Goal: Information Seeking & Learning: Compare options

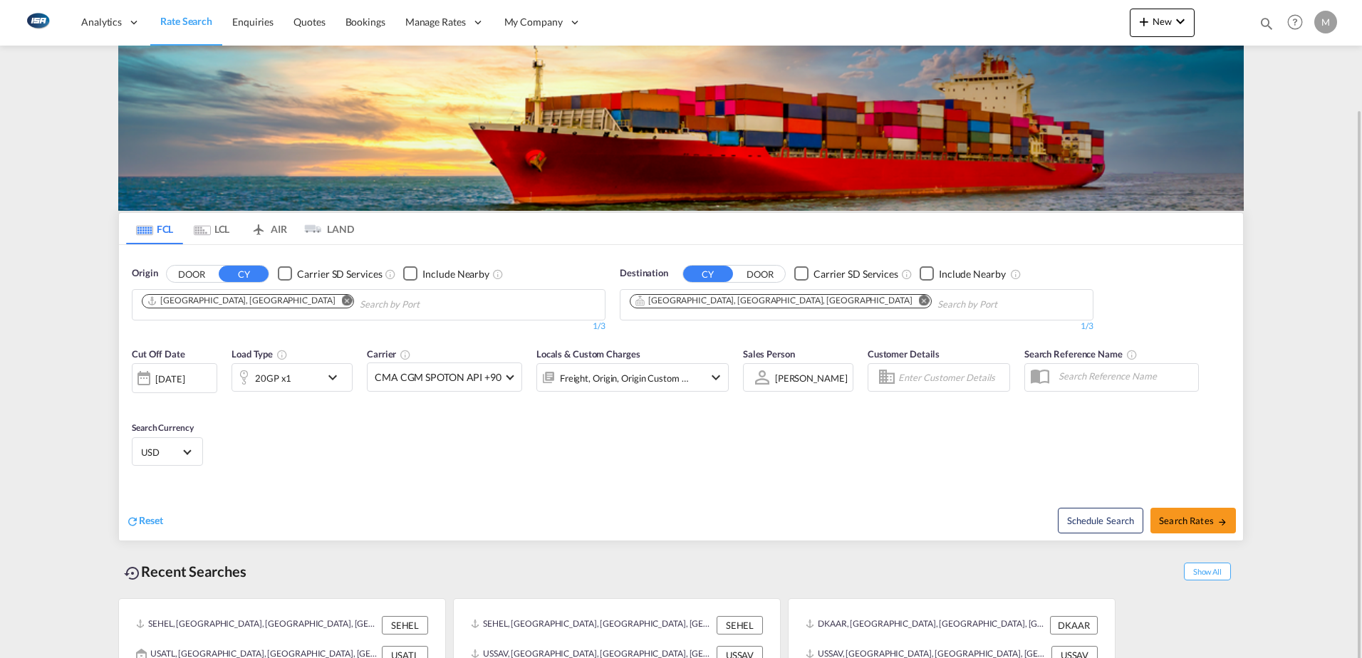
scroll to position [56, 0]
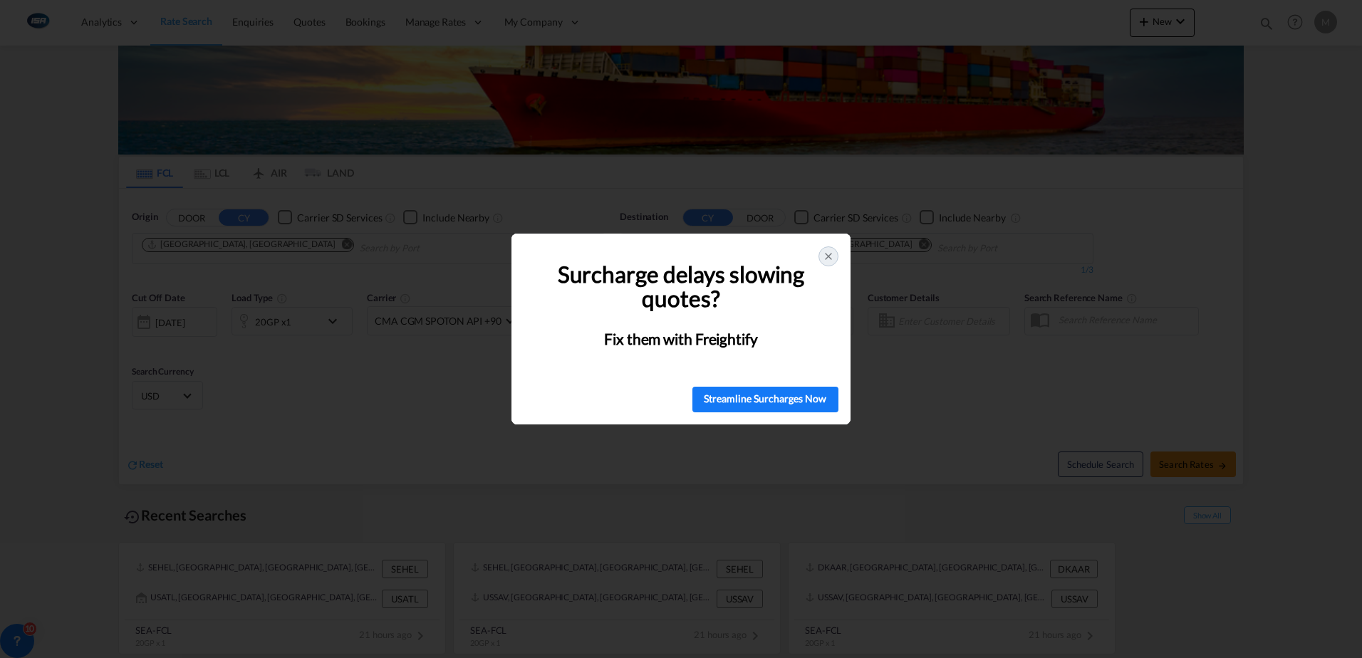
click at [830, 259] on icon at bounding box center [828, 256] width 11 height 11
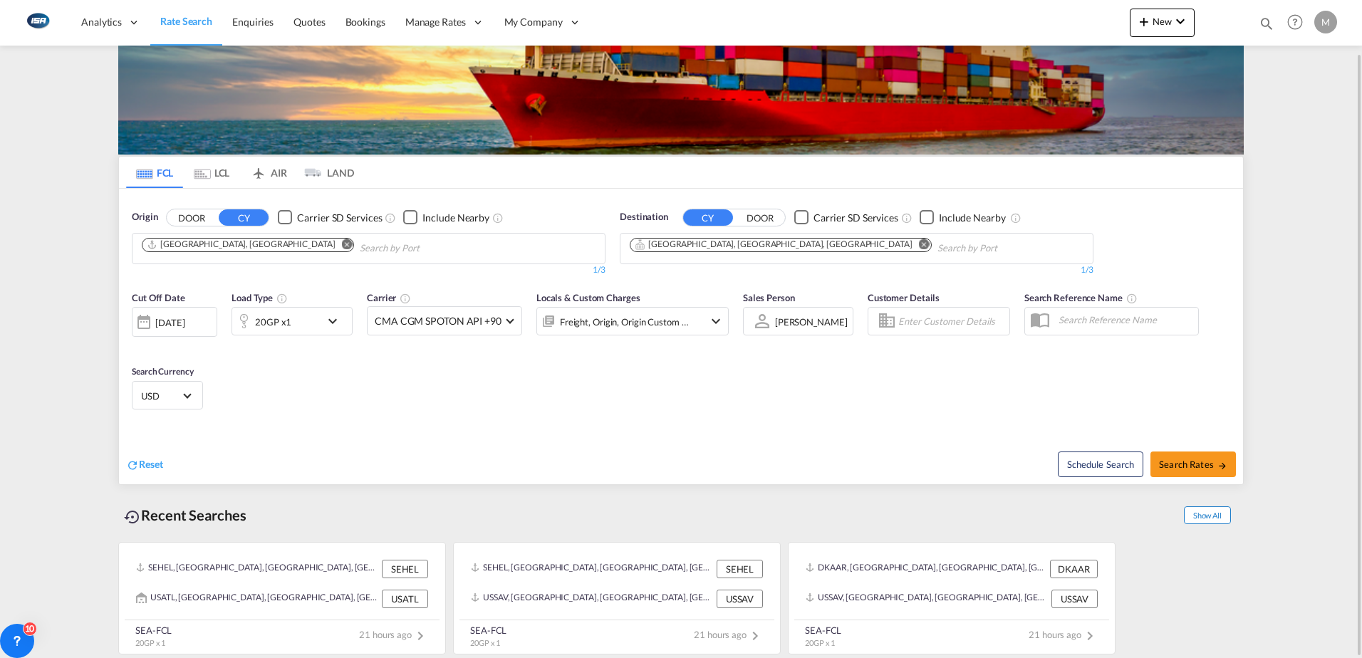
click at [1202, 510] on span "Show All" at bounding box center [1207, 516] width 47 height 18
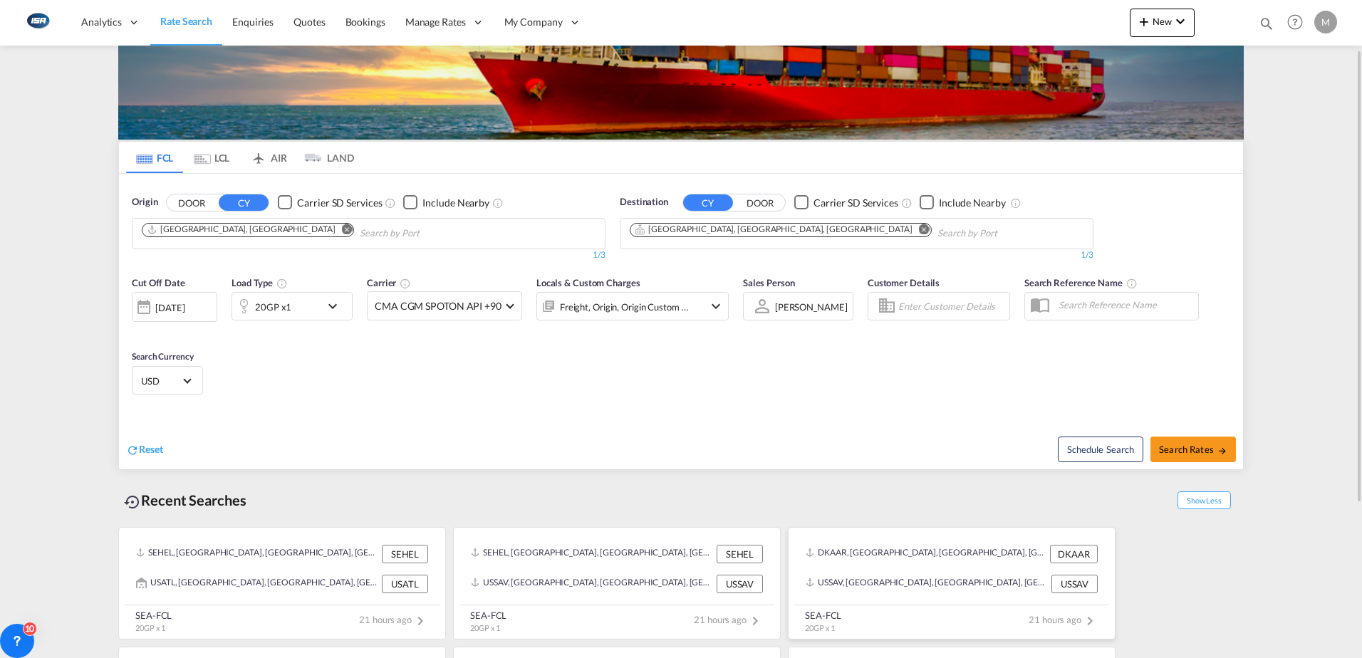
scroll to position [296, 0]
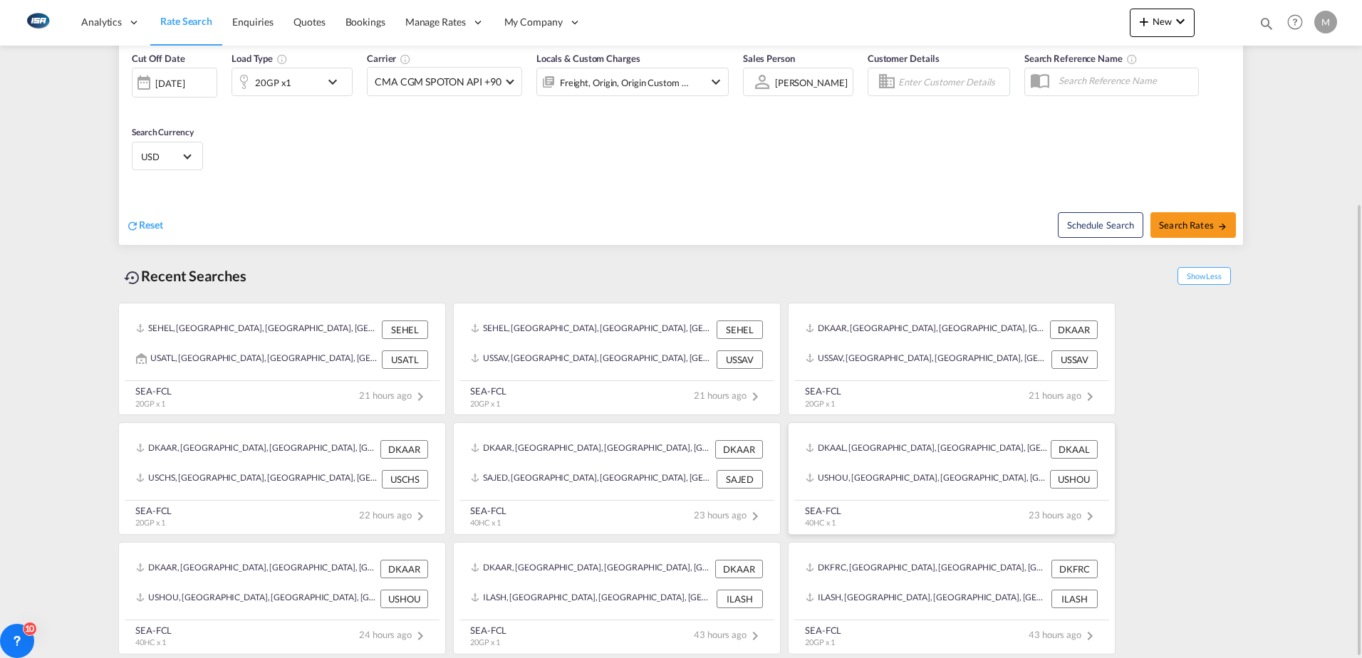
click at [921, 464] on div "DKAAL, [GEOGRAPHIC_DATA], [GEOGRAPHIC_DATA], [GEOGRAPHIC_DATA], [GEOGRAPHIC_DAT…" at bounding box center [951, 450] width 303 height 30
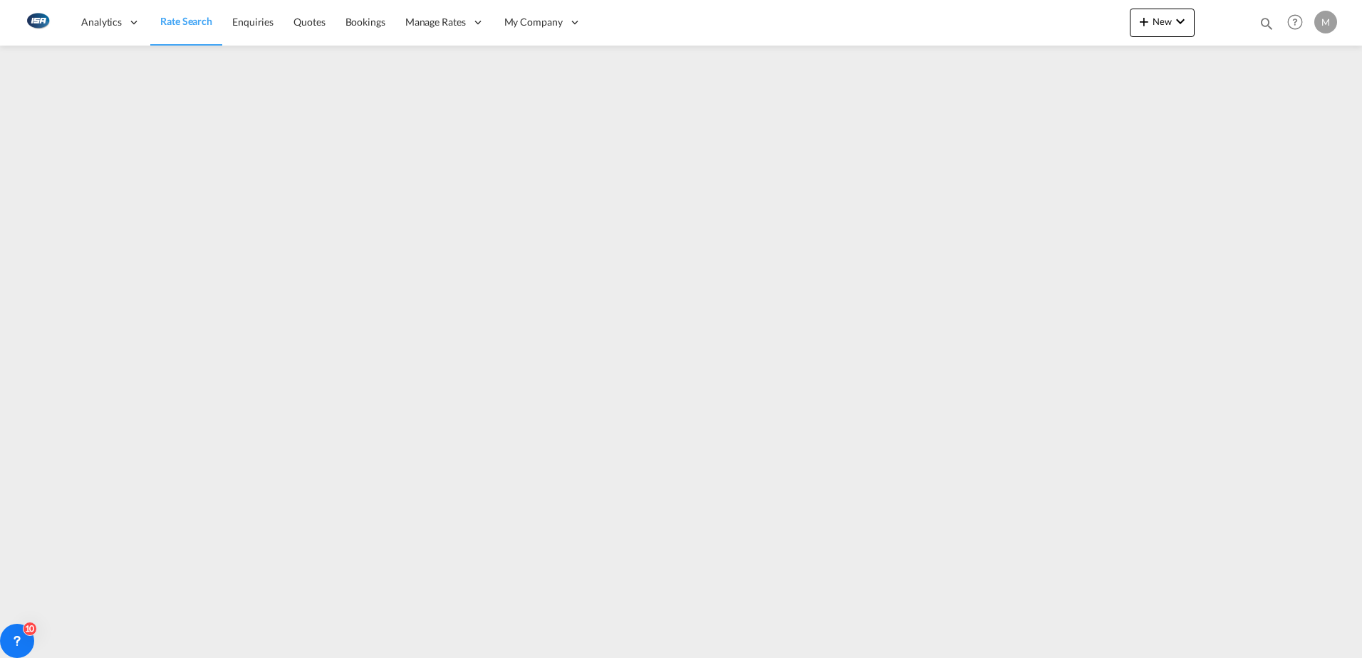
click at [172, 16] on span "Rate Search" at bounding box center [186, 21] width 52 height 12
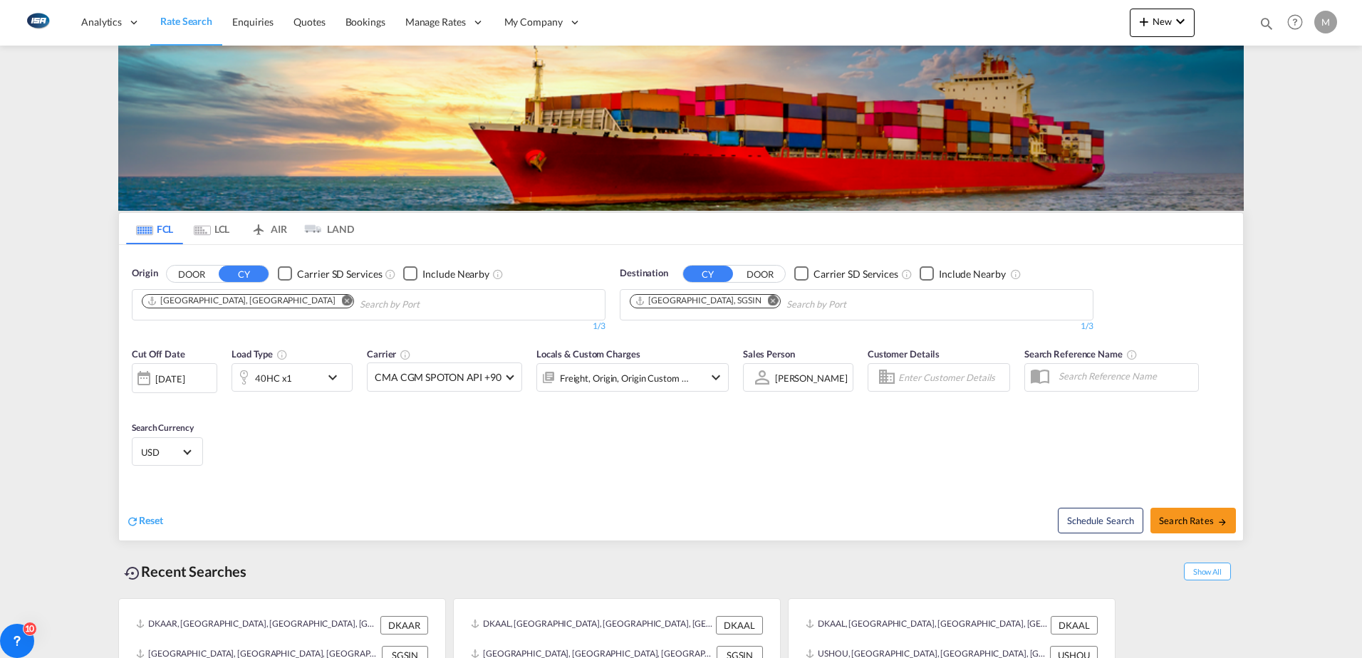
click at [564, 630] on div "DKAAL, [GEOGRAPHIC_DATA], [GEOGRAPHIC_DATA], [GEOGRAPHIC_DATA], [GEOGRAPHIC_DAT…" at bounding box center [592, 625] width 242 height 19
